Goal: Task Accomplishment & Management: Manage account settings

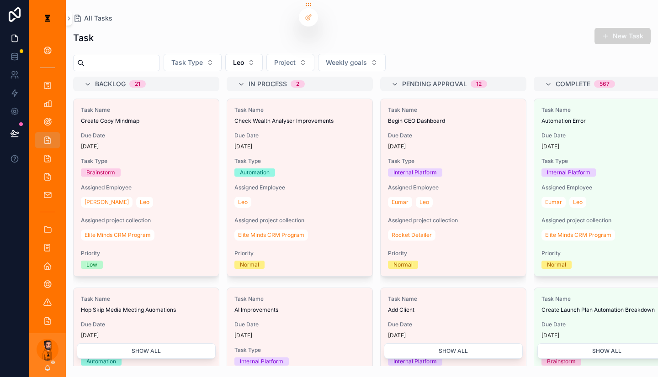
click at [227, 54] on button "Leo" at bounding box center [243, 62] width 37 height 17
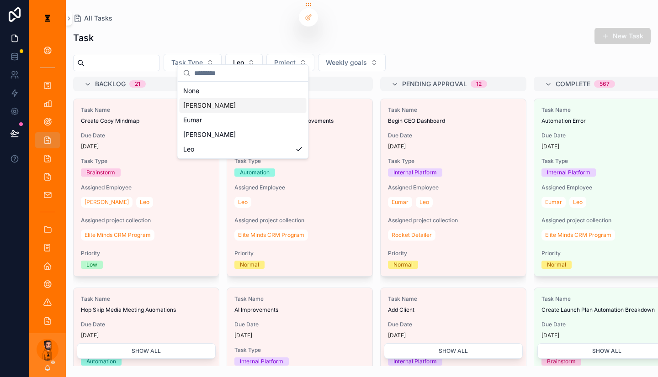
click at [210, 101] on div "[PERSON_NAME]" at bounding box center [243, 105] width 127 height 15
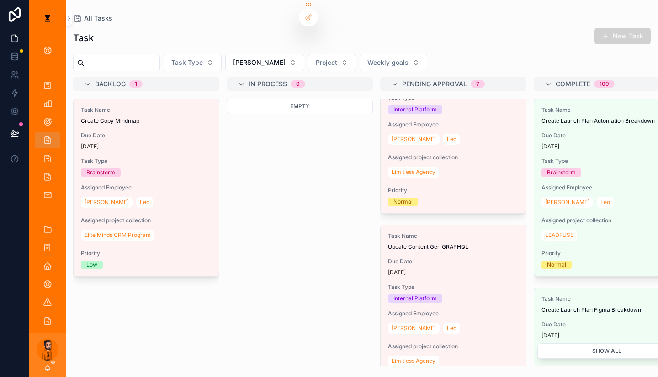
scroll to position [91, 0]
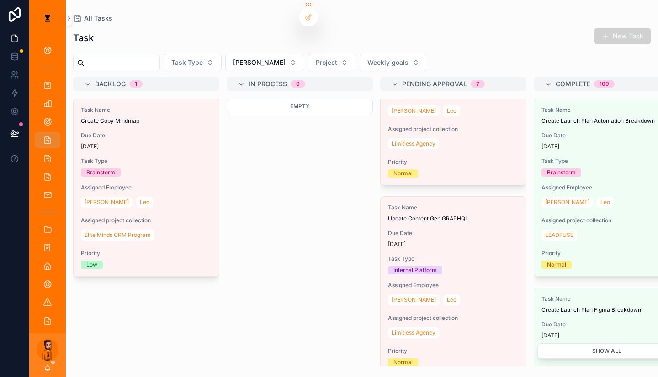
click at [403, 126] on div "Assigned project collection Limitless Agency" at bounding box center [453, 139] width 131 height 26
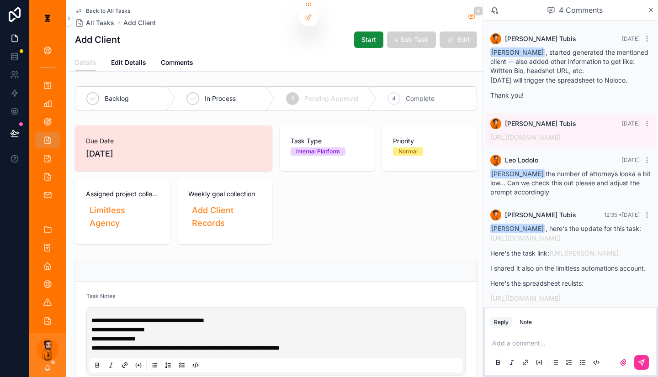
click at [561, 234] on link "[URL][DOMAIN_NAME]" at bounding box center [525, 238] width 70 height 8
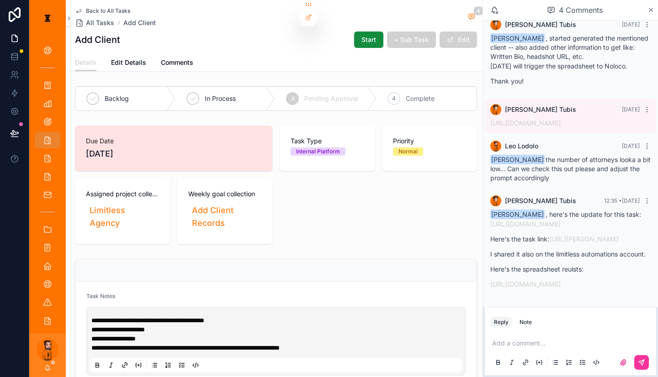
scroll to position [47, 0]
drag, startPoint x: 565, startPoint y: 243, endPoint x: 524, endPoint y: 234, distance: 41.0
click at [524, 234] on div "[PERSON_NAME] , here's the update for this task: [URL][DOMAIN_NAME] Here's the …" at bounding box center [570, 249] width 160 height 79
click at [185, 39] on div "Add Client Start + Sub Task Edit" at bounding box center [276, 39] width 402 height 17
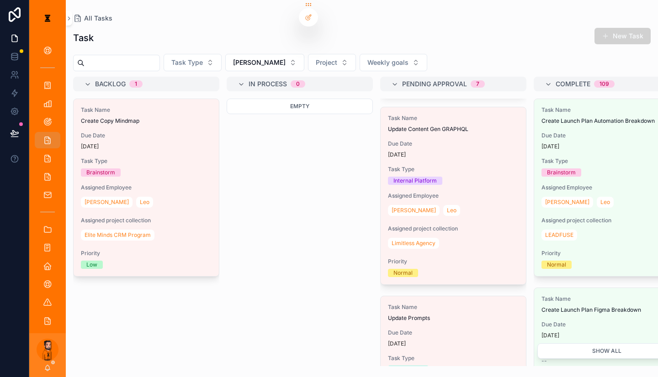
scroll to position [183, 0]
click at [421, 234] on div "Limitless Agency" at bounding box center [453, 241] width 131 height 15
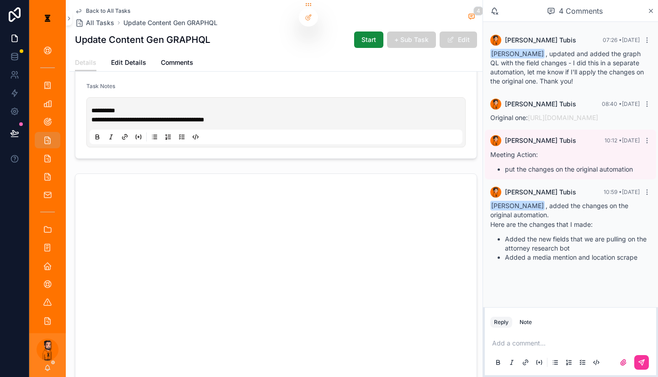
scroll to position [183, 0]
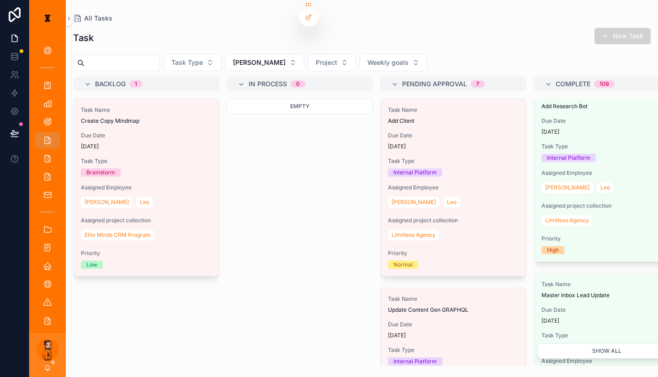
scroll to position [594, 0]
